Goal: Check status: Check status

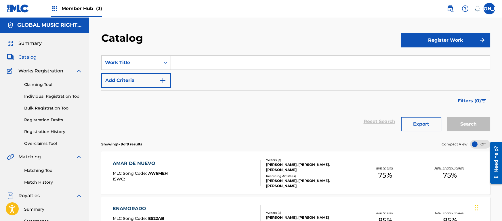
click at [276, 62] on input "Search Form" at bounding box center [330, 63] width 319 height 14
click at [21, 1] on link at bounding box center [18, 8] width 22 height 17
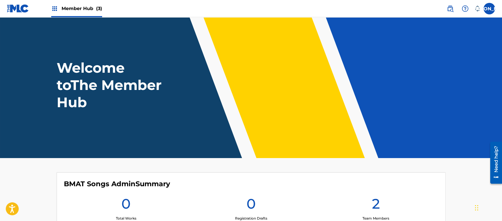
click at [53, 73] on div "Welcome to The Member Hub" at bounding box center [251, 85] width 402 height 52
click at [44, 31] on header "Welcome to The Member Hub" at bounding box center [251, 87] width 502 height 141
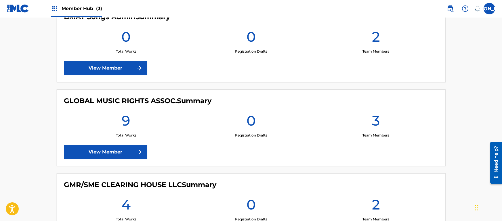
scroll to position [168, 0]
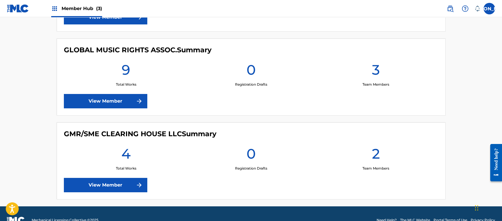
scroll to position [233, 0]
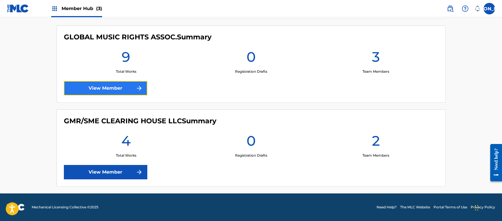
click at [106, 83] on link "View Member" at bounding box center [105, 88] width 83 height 14
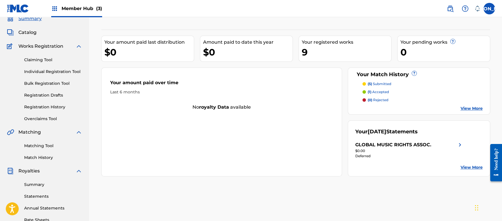
scroll to position [26, 0]
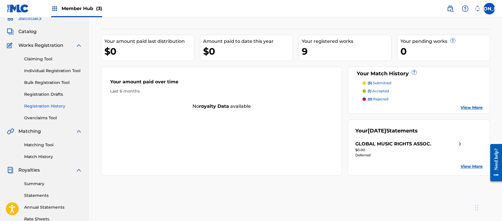
click at [48, 105] on link "Registration History" at bounding box center [53, 106] width 58 height 6
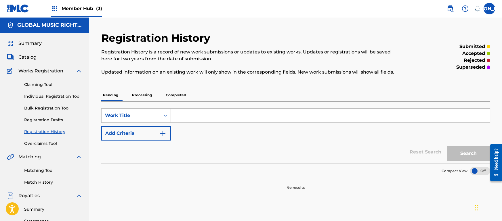
click at [151, 101] on p "Processing" at bounding box center [141, 95] width 23 height 12
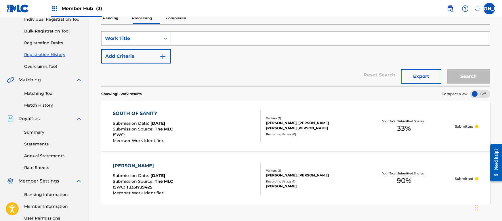
scroll to position [68, 0]
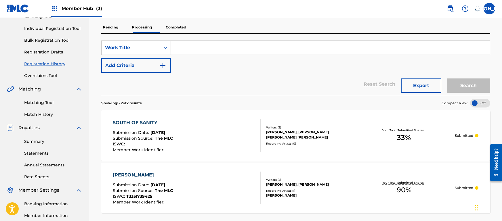
click at [187, 23] on p "Completed" at bounding box center [176, 27] width 24 height 12
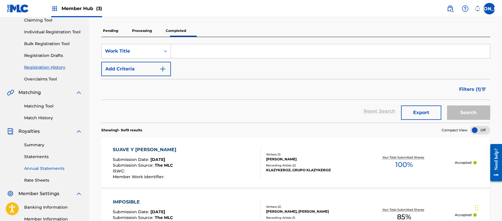
scroll to position [67, 0]
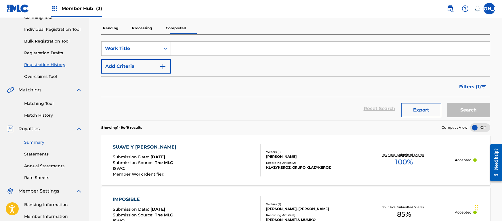
click at [37, 144] on link "Summary" at bounding box center [53, 142] width 58 height 6
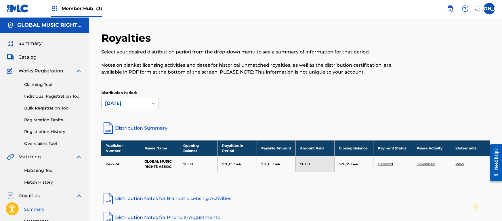
click at [388, 166] on link "Deferred" at bounding box center [384, 164] width 15 height 4
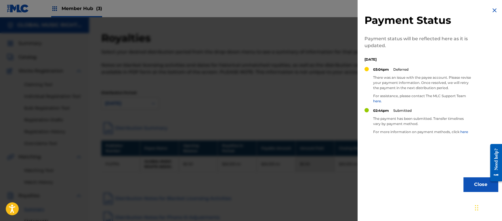
click at [491, 7] on img at bounding box center [494, 10] width 7 height 7
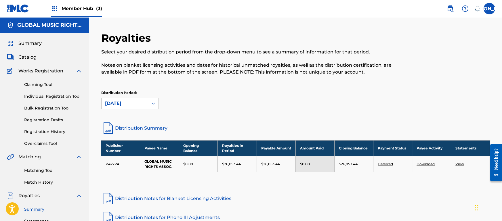
click at [385, 166] on link "Deferred" at bounding box center [384, 164] width 15 height 4
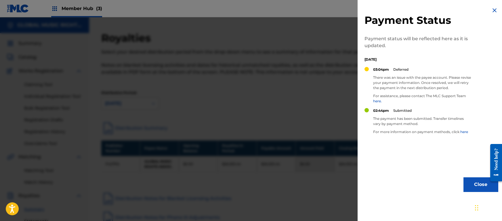
click at [411, 113] on p "Submitted" at bounding box center [402, 110] width 18 height 5
click at [393, 73] on div "03:04pm Deferred" at bounding box center [422, 71] width 98 height 9
click at [413, 139] on div "02:44pm Submitted The payment has been submitted. Transfer timelines vary by pa…" at bounding box center [422, 123] width 98 height 31
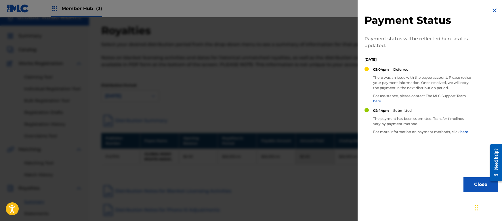
scroll to position [6, 0]
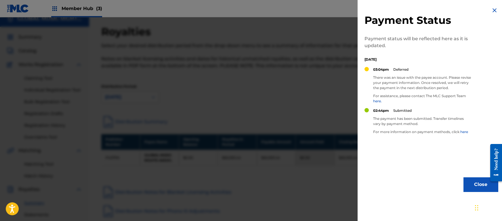
click at [412, 126] on p "The payment has been submitted. Transfer timelines vary by payment method." at bounding box center [422, 121] width 98 height 10
click at [421, 176] on div "Payment Status Payment status will be reflected here as it is updated. [DATE] 0…" at bounding box center [430, 99] width 147 height 199
click at [378, 113] on p "02:44pm" at bounding box center [381, 110] width 16 height 5
click at [385, 113] on p "02:44pm" at bounding box center [381, 110] width 16 height 5
click at [402, 89] on p "There was an issue with the payee account. Please revise your payment informati…" at bounding box center [422, 83] width 98 height 16
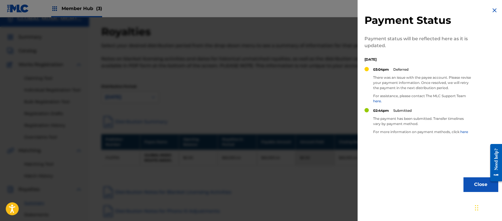
click at [387, 74] on div "03:04pm Deferred" at bounding box center [422, 71] width 98 height 9
click at [393, 61] on p "[DATE]" at bounding box center [417, 59] width 106 height 5
click at [486, 12] on div "Payment Status Payment status will be reflected here as it is updated. [DATE] 0…" at bounding box center [430, 99] width 147 height 199
click at [491, 8] on img at bounding box center [494, 10] width 7 height 7
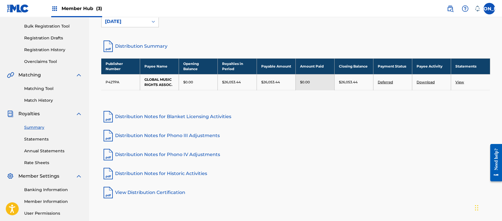
scroll to position [83, 0]
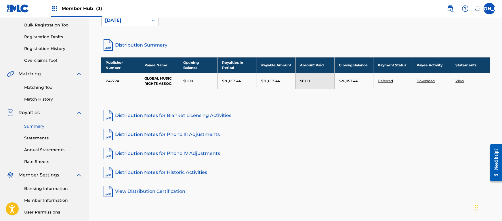
click at [383, 141] on link "Distribution Notes for Phono III Adjustments" at bounding box center [295, 135] width 389 height 14
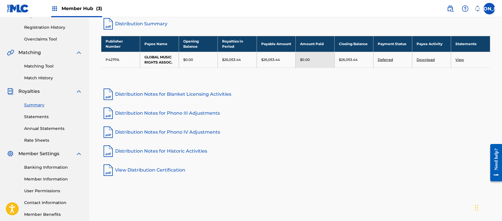
scroll to position [108, 0]
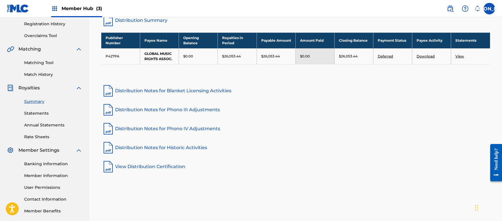
click at [387, 58] on link "Deferred" at bounding box center [384, 56] width 15 height 4
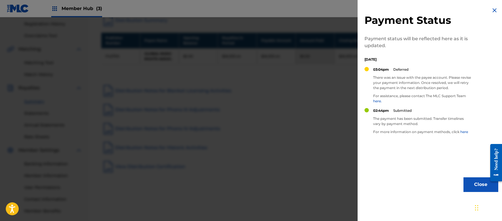
click at [492, 8] on img at bounding box center [494, 10] width 7 height 7
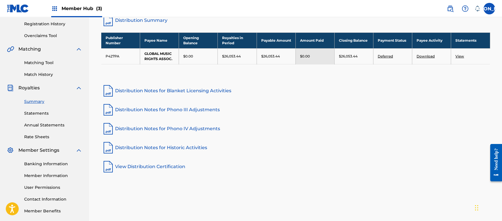
click at [431, 48] on th "Payee Activity" at bounding box center [431, 40] width 39 height 16
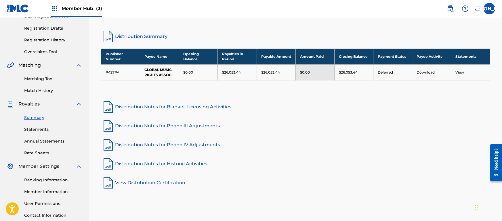
scroll to position [91, 0]
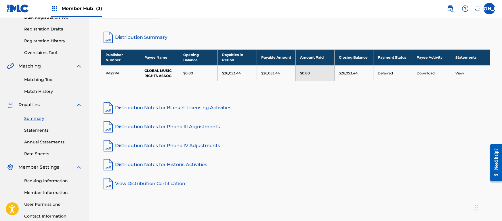
click at [420, 75] on link "Download" at bounding box center [425, 73] width 18 height 4
click at [402, 115] on link "Distribution Notes for Blanket Licensing Activities" at bounding box center [295, 108] width 389 height 14
click at [392, 81] on td "Deferred" at bounding box center [392, 73] width 39 height 16
click at [388, 75] on link "Deferred" at bounding box center [384, 73] width 15 height 4
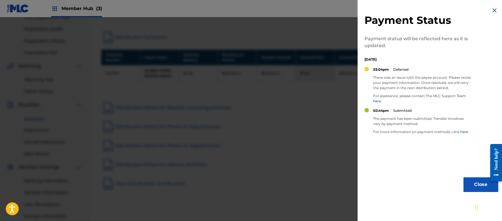
click at [420, 139] on div "02:44pm Submitted The payment has been submitted. Transfer timelines vary by pa…" at bounding box center [422, 123] width 98 height 31
click at [460, 134] on link "here" at bounding box center [464, 132] width 8 height 4
click at [389, 59] on p "[DATE]" at bounding box center [417, 59] width 106 height 5
click at [472, 20] on div "Payment Status Payment status will be reflected here as it is updated. [DATE] 0…" at bounding box center [430, 99] width 147 height 199
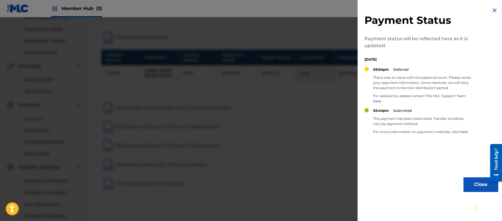
click at [485, 14] on div "Payment Status Payment status will be reflected here as it is updated. [DATE] 0…" at bounding box center [430, 99] width 147 height 199
click at [494, 12] on img at bounding box center [494, 10] width 7 height 7
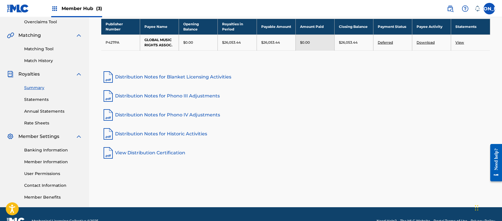
scroll to position [122, 0]
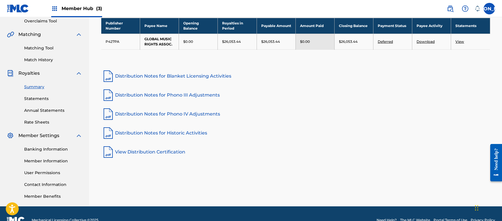
click at [44, 153] on div "Banking Information Member Information User Permissions Contact Information Mem…" at bounding box center [44, 169] width 75 height 60
click at [35, 150] on link "Banking Information" at bounding box center [53, 149] width 58 height 6
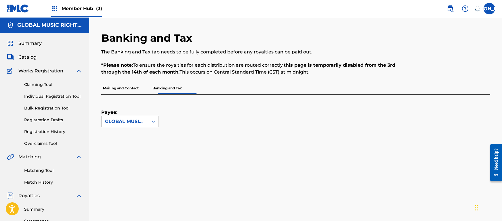
click at [227, 53] on p "The Banking and Tax tab needs to be fully completed before any royalties can be…" at bounding box center [250, 52] width 299 height 7
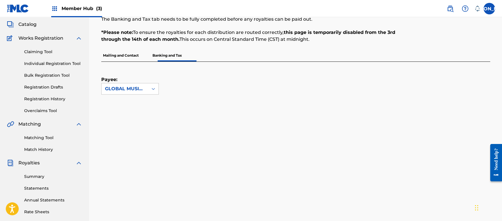
scroll to position [32, 0]
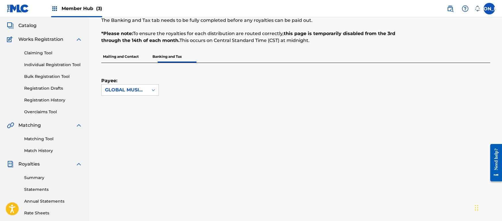
click at [228, 62] on div "Mailing and Contact Banking and Tax" at bounding box center [295, 57] width 389 height 12
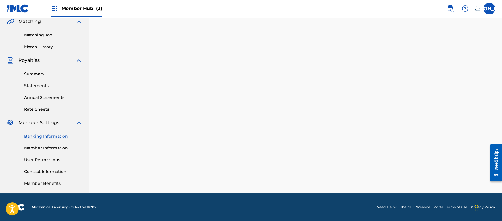
scroll to position [135, 0]
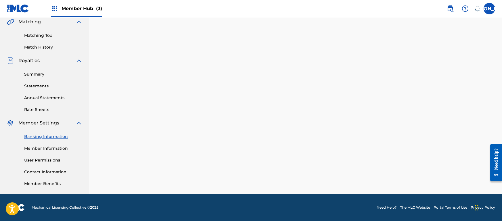
click at [83, 159] on div "Summary Catalog Works Registration Claiming Tool Individual Registration Tool B…" at bounding box center [44, 46] width 89 height 296
click at [59, 149] on link "Member Information" at bounding box center [53, 148] width 58 height 6
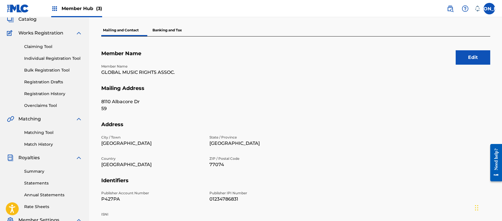
scroll to position [37, 0]
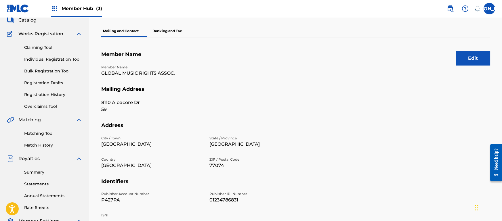
click at [169, 30] on p "Banking and Tax" at bounding box center [167, 31] width 33 height 12
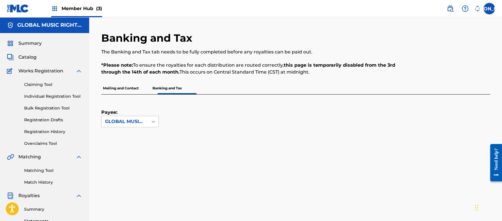
click at [133, 84] on p "Mailing and Contact" at bounding box center [120, 88] width 39 height 12
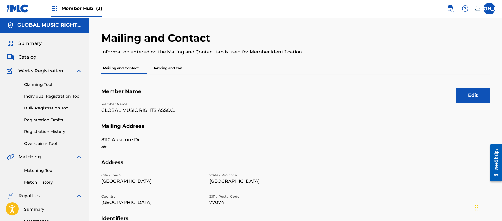
click at [181, 73] on p "Banking and Tax" at bounding box center [167, 68] width 33 height 12
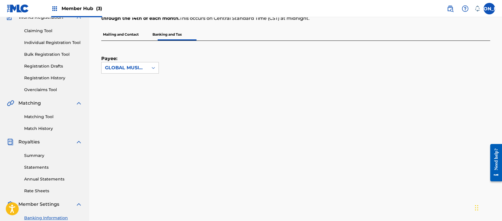
scroll to position [66, 0]
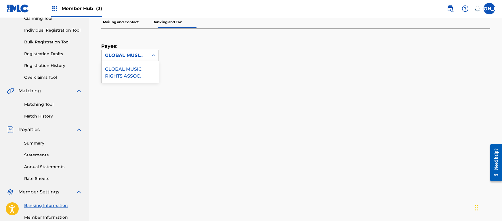
click at [154, 56] on icon at bounding box center [152, 55] width 3 height 2
click at [154, 56] on icon at bounding box center [152, 56] width 3 height 2
click at [222, 60] on div "Payee: GLOBAL MUSIC RIGHTS ASSOC." at bounding box center [288, 44] width 375 height 33
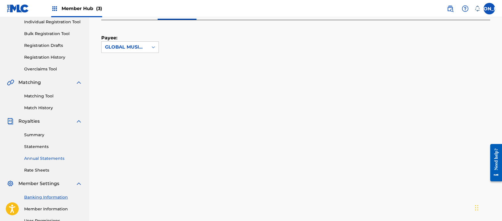
scroll to position [79, 0]
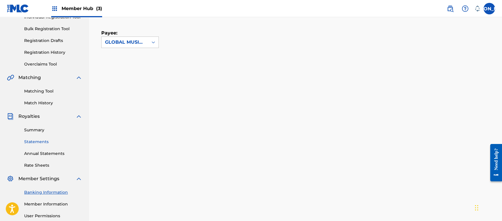
click at [47, 142] on link "Statements" at bounding box center [53, 142] width 58 height 6
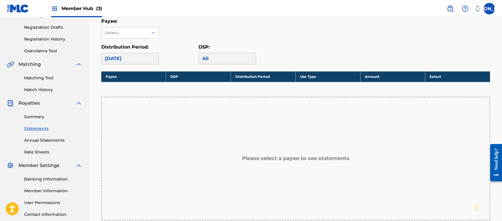
scroll to position [84, 0]
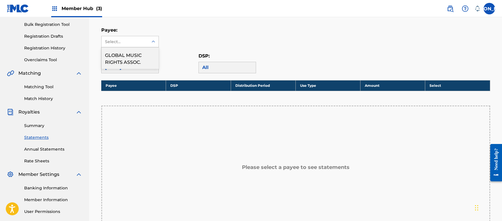
click at [140, 39] on div "Select..." at bounding box center [124, 42] width 39 height 6
click at [134, 52] on div "GLOBAL MUSIC RIGHTS ASSOC." at bounding box center [129, 57] width 57 height 21
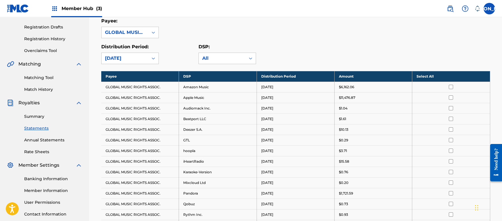
scroll to position [81, 0]
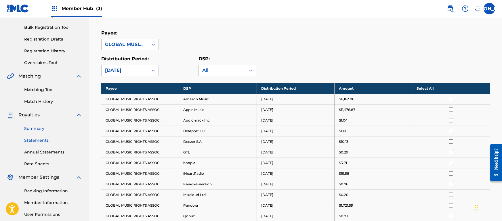
drag, startPoint x: 41, startPoint y: 132, endPoint x: 39, endPoint y: 131, distance: 2.9
click at [39, 131] on div "Summary Statements Annual Statements Rate Sheets" at bounding box center [44, 142] width 75 height 49
click at [39, 131] on link "Summary" at bounding box center [53, 129] width 58 height 6
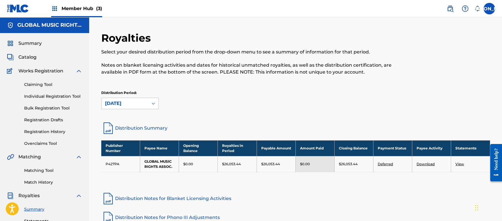
click at [193, 68] on p "Notes on blanket licensing activities and dates for historical unmatched royalt…" at bounding box center [250, 69] width 299 height 14
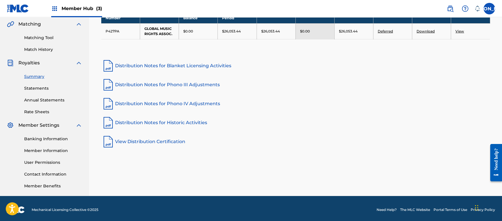
scroll to position [135, 0]
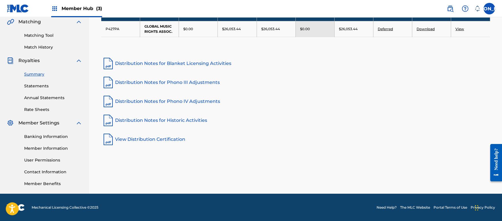
click at [219, 51] on div "Publisher Number Payee Name Opening Balance Royalties in Period Payable Amount …" at bounding box center [295, 28] width 389 height 46
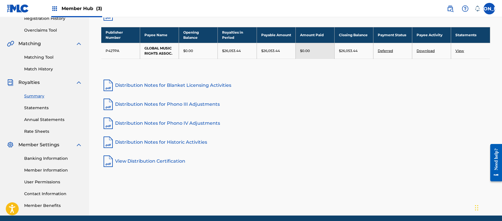
scroll to position [110, 0]
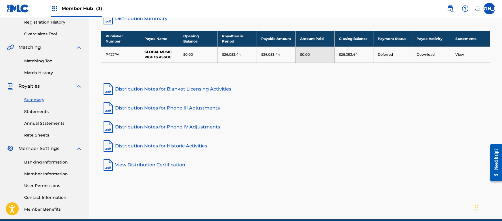
click at [329, 114] on div "Royalties Select your desired distribution period from the drop-down menu to se…" at bounding box center [295, 47] width 389 height 250
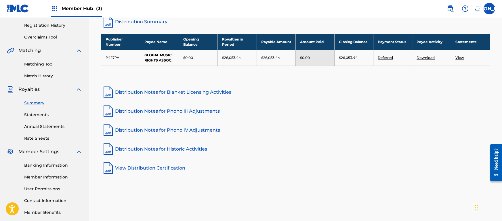
scroll to position [107, 0]
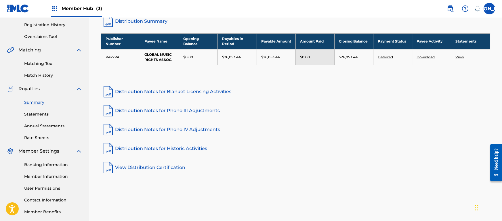
click at [460, 59] on link "View" at bounding box center [459, 57] width 9 height 4
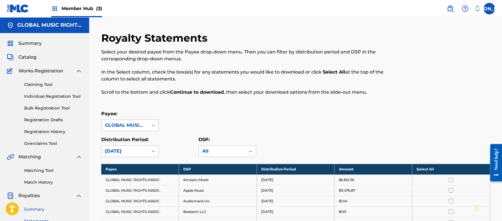
click at [38, 206] on link "Summary" at bounding box center [53, 209] width 58 height 6
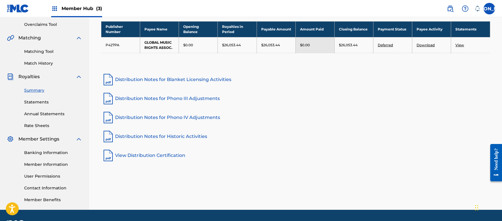
scroll to position [132, 0]
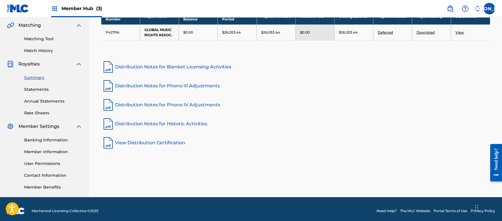
click at [429, 112] on div "Royalties Select your desired distribution period from the drop-down menu to se…" at bounding box center [295, 25] width 389 height 250
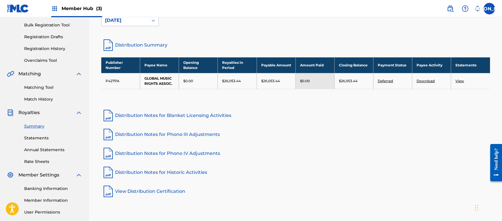
scroll to position [83, 0]
click at [392, 83] on link "Deferred" at bounding box center [384, 80] width 15 height 4
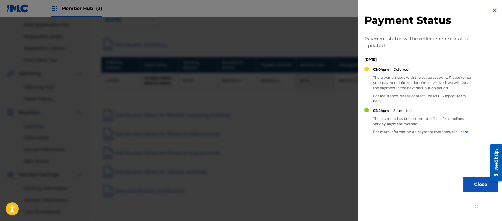
click at [424, 56] on div "Payment Status Payment status will be reflected here as it is updated. [DATE] 0…" at bounding box center [430, 99] width 147 height 199
click at [424, 32] on div "Payment Status Payment status will be reflected here as it is updated." at bounding box center [417, 31] width 106 height 35
click at [435, 86] on p "There was an issue with the payee account. Please revise your payment informati…" at bounding box center [422, 83] width 98 height 16
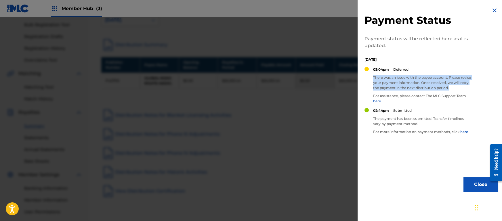
click at [435, 86] on p "There was an issue with the payee account. Please revise your payment informati…" at bounding box center [422, 83] width 98 height 16
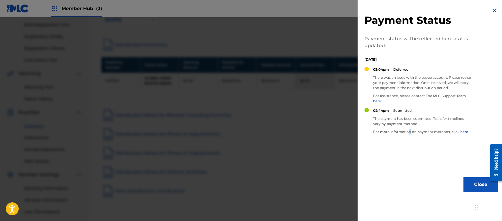
drag, startPoint x: 415, startPoint y: 149, endPoint x: 418, endPoint y: 142, distance: 7.6
click at [418, 139] on div "02:44pm Submitted The payment has been submitted. Transfer timelines vary by pa…" at bounding box center [422, 123] width 98 height 31
click at [407, 91] on p "There was an issue with the payee account. Please revise your payment informati…" at bounding box center [422, 83] width 98 height 16
click at [404, 87] on p "There was an issue with the payee account. Please revise your payment informati…" at bounding box center [422, 83] width 98 height 16
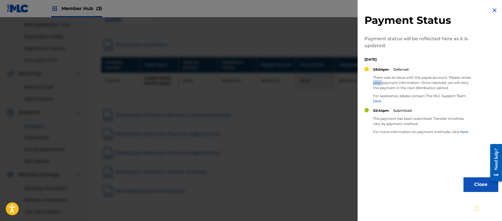
click at [404, 87] on p "There was an issue with the payee account. Please revise your payment informati…" at bounding box center [422, 83] width 98 height 16
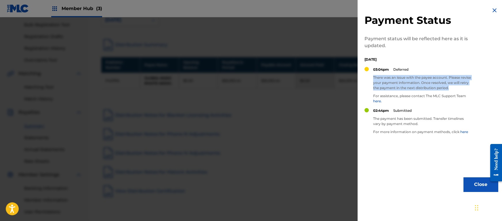
click at [404, 87] on p "There was an issue with the payee account. Please revise your payment informati…" at bounding box center [422, 83] width 98 height 16
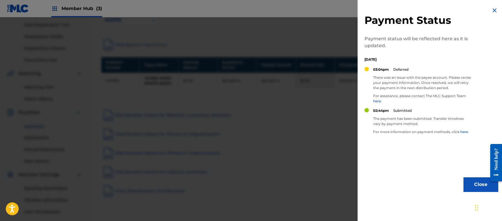
drag, startPoint x: 400, startPoint y: 69, endPoint x: 402, endPoint y: 66, distance: 3.1
click at [402, 66] on div "Payment Status Payment status will be reflected here as it is updated. [DATE] 0…" at bounding box center [430, 99] width 147 height 199
drag, startPoint x: 402, startPoint y: 66, endPoint x: 390, endPoint y: 58, distance: 14.8
click at [390, 58] on div "Payment Status Payment status will be reflected here as it is updated. [DATE] 0…" at bounding box center [430, 99] width 147 height 199
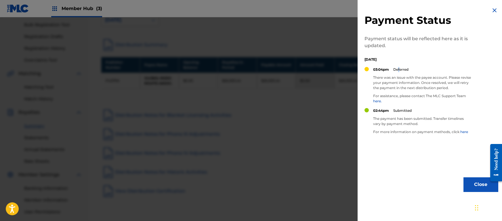
click at [390, 58] on p "[DATE]" at bounding box center [417, 59] width 106 height 5
click at [394, 58] on p "[DATE]" at bounding box center [417, 59] width 106 height 5
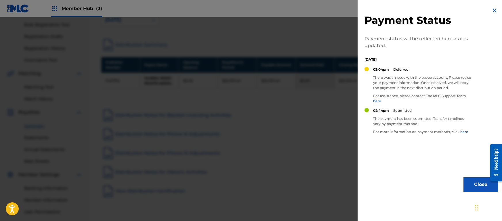
click at [394, 58] on p "[DATE]" at bounding box center [417, 59] width 106 height 5
drag, startPoint x: 394, startPoint y: 58, endPoint x: 410, endPoint y: 60, distance: 16.2
click at [410, 60] on p "[DATE]" at bounding box center [417, 59] width 106 height 5
click at [434, 77] on p "There was an issue with the payee account. Please revise your payment informati…" at bounding box center [422, 83] width 98 height 16
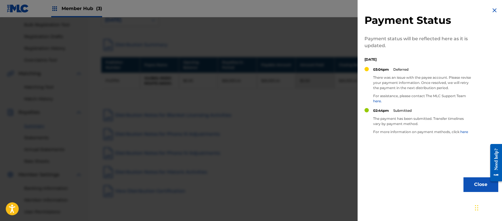
click at [495, 11] on img at bounding box center [494, 10] width 7 height 7
